Goal: Information Seeking & Learning: Learn about a topic

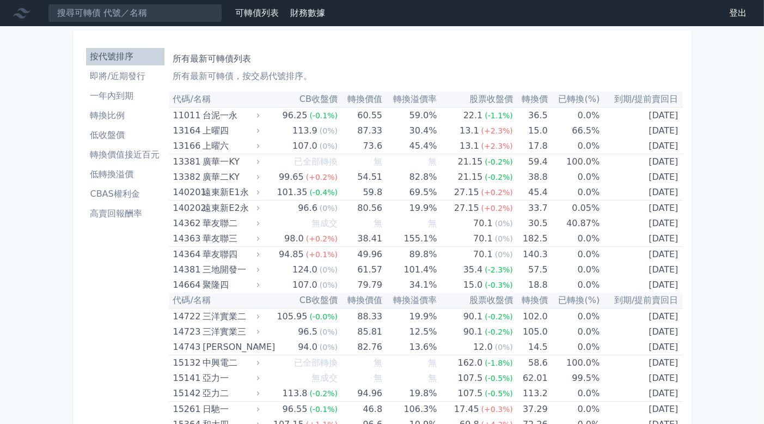
click at [125, 77] on li "即將/近期發行" at bounding box center [125, 76] width 78 height 13
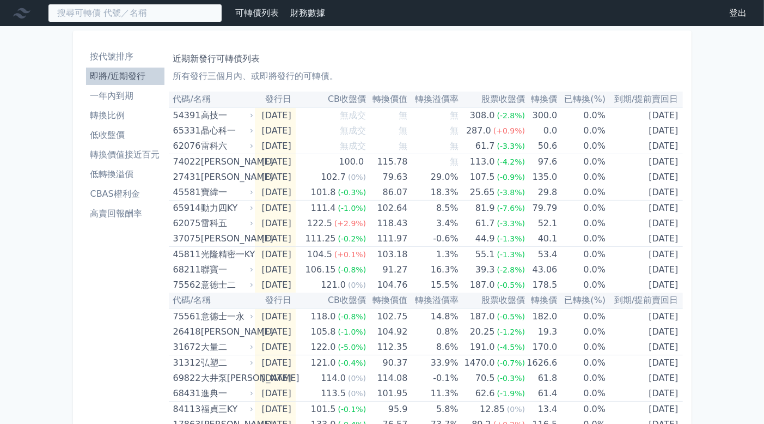
click at [185, 16] on input at bounding box center [135, 13] width 174 height 19
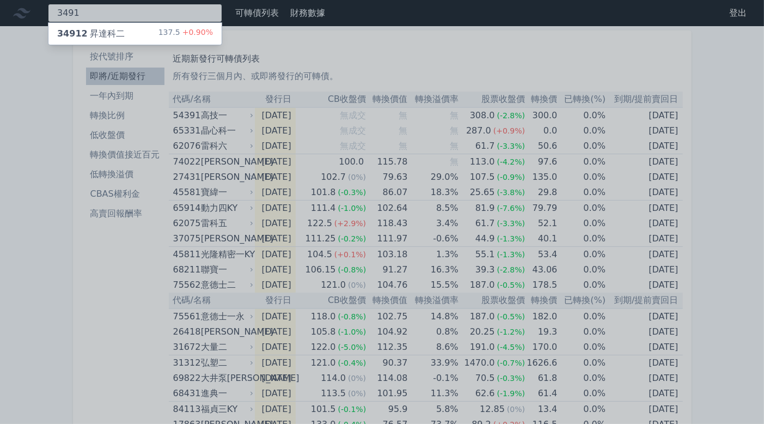
type input "3491"
click at [139, 26] on div "34912 昇達科二 137.5 +0.90%" at bounding box center [134, 34] width 173 height 22
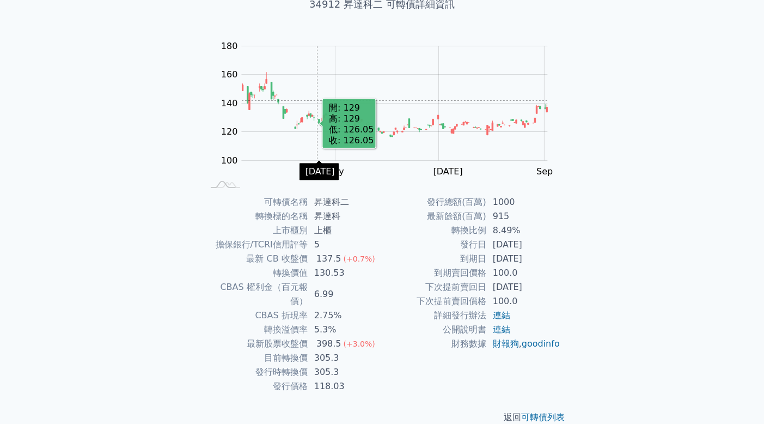
scroll to position [81, 0]
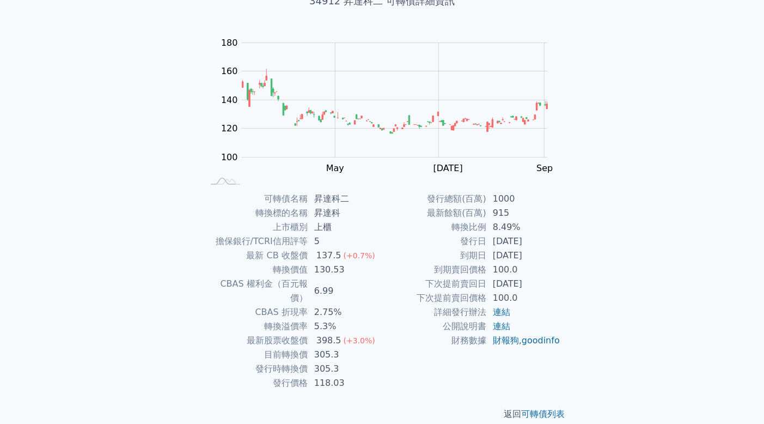
click at [511, 240] on td "[DATE]" at bounding box center [523, 241] width 75 height 14
click at [515, 241] on td "[DATE]" at bounding box center [523, 241] width 75 height 14
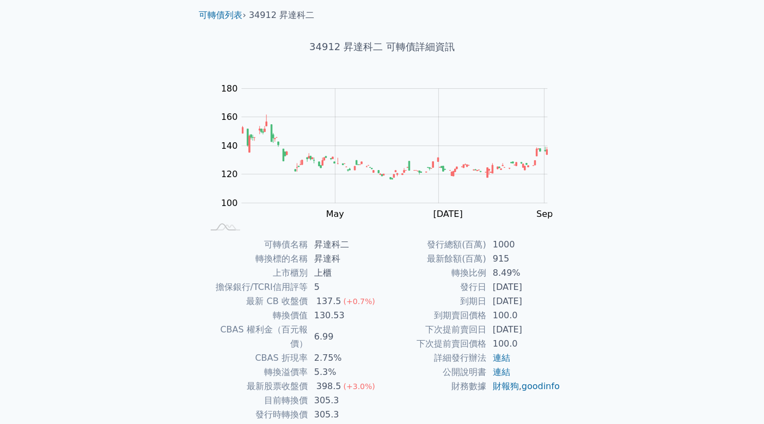
scroll to position [0, 0]
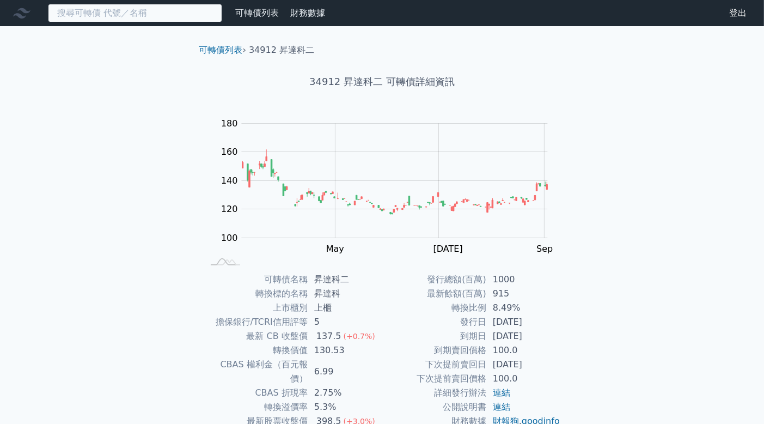
click at [175, 7] on input at bounding box center [135, 13] width 174 height 19
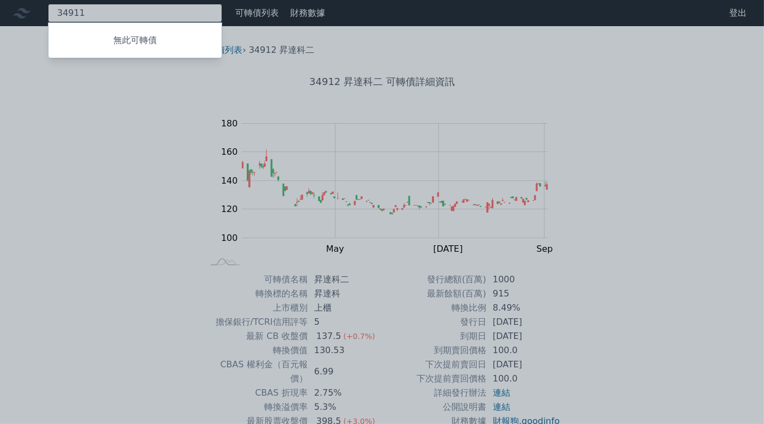
type input "34911"
click at [266, 106] on div at bounding box center [382, 212] width 764 height 424
